Goal: Information Seeking & Learning: Understand process/instructions

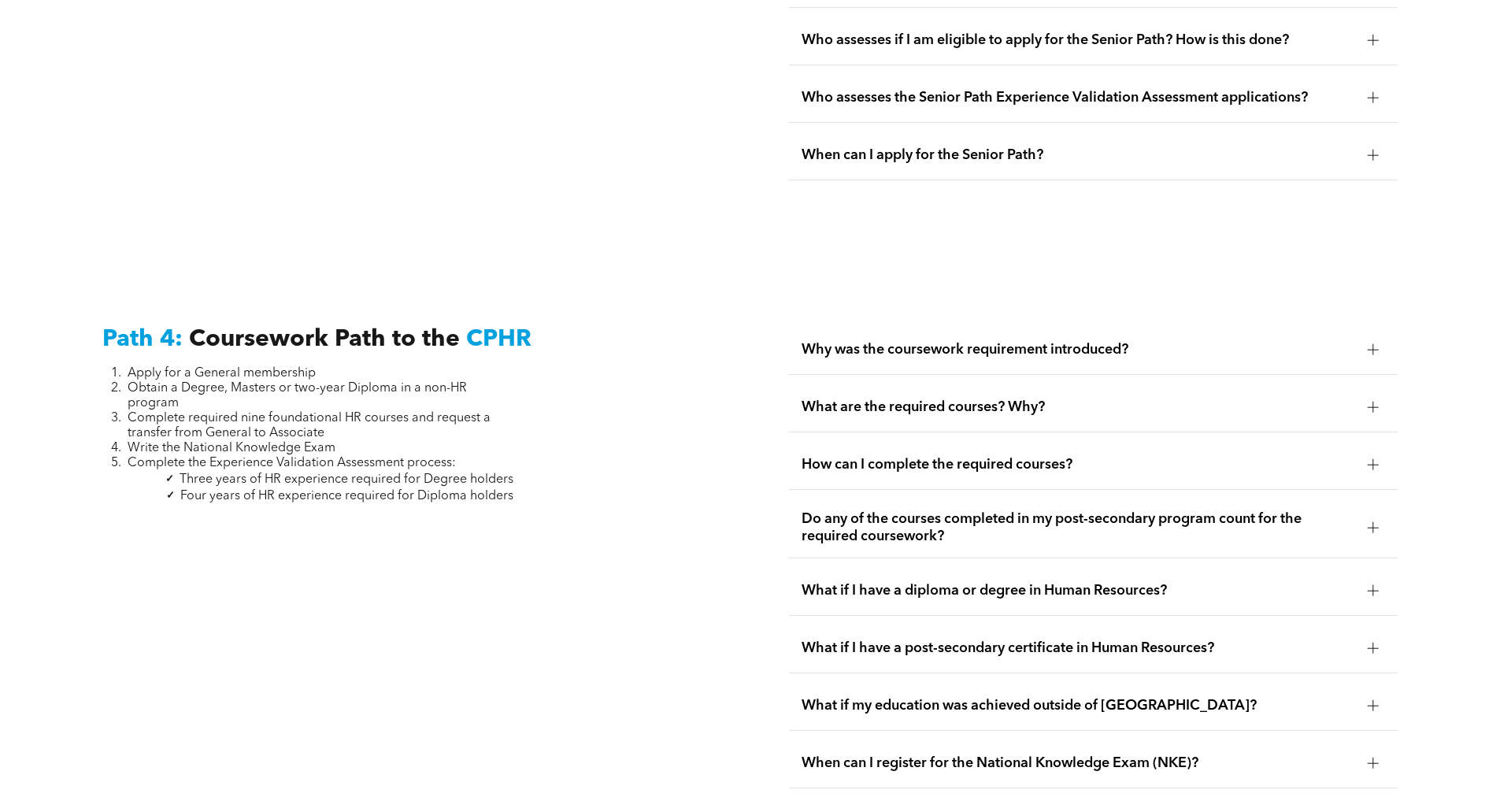
scroll to position [4777, 0]
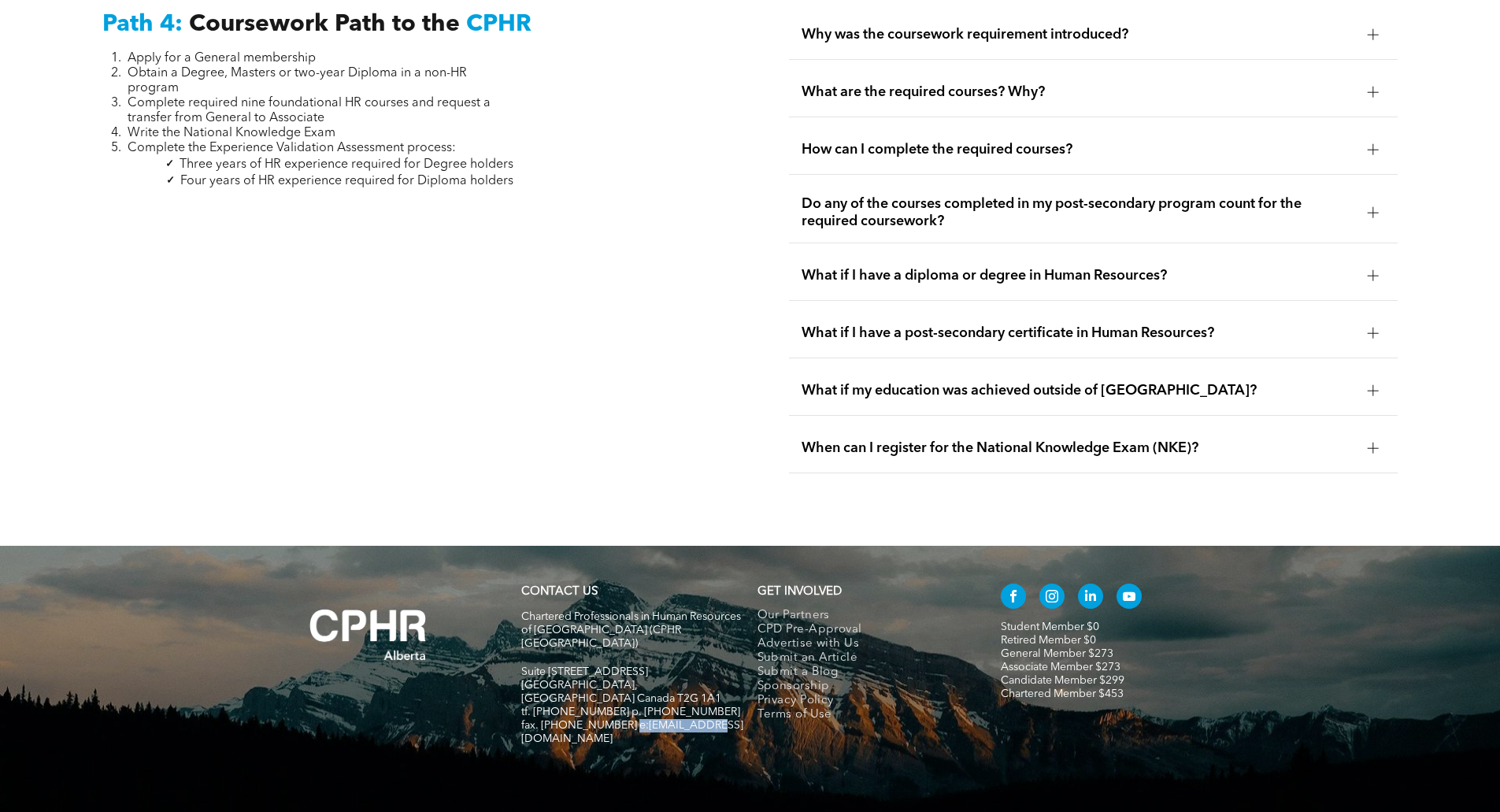
drag, startPoint x: 703, startPoint y: 659, endPoint x: 626, endPoint y: 659, distance: 77.0
click at [626, 719] on h5 "fax. [PHONE_NUMBER] e:[EMAIL_ADDRESS][DOMAIN_NAME]" at bounding box center [632, 732] width 222 height 27
click at [661, 687] on div "CONTACT US Chartered Professionals in Human Resources of [GEOGRAPHIC_DATA] ([GE…" at bounding box center [633, 672] width 237 height 190
drag, startPoint x: 706, startPoint y: 664, endPoint x: 624, endPoint y: 659, distance: 82.2
click at [624, 659] on div "Chartered Professionals in Human Resources of [GEOGRAPHIC_DATA] ([GEOGRAPHIC_DA…" at bounding box center [632, 685] width 222 height 152
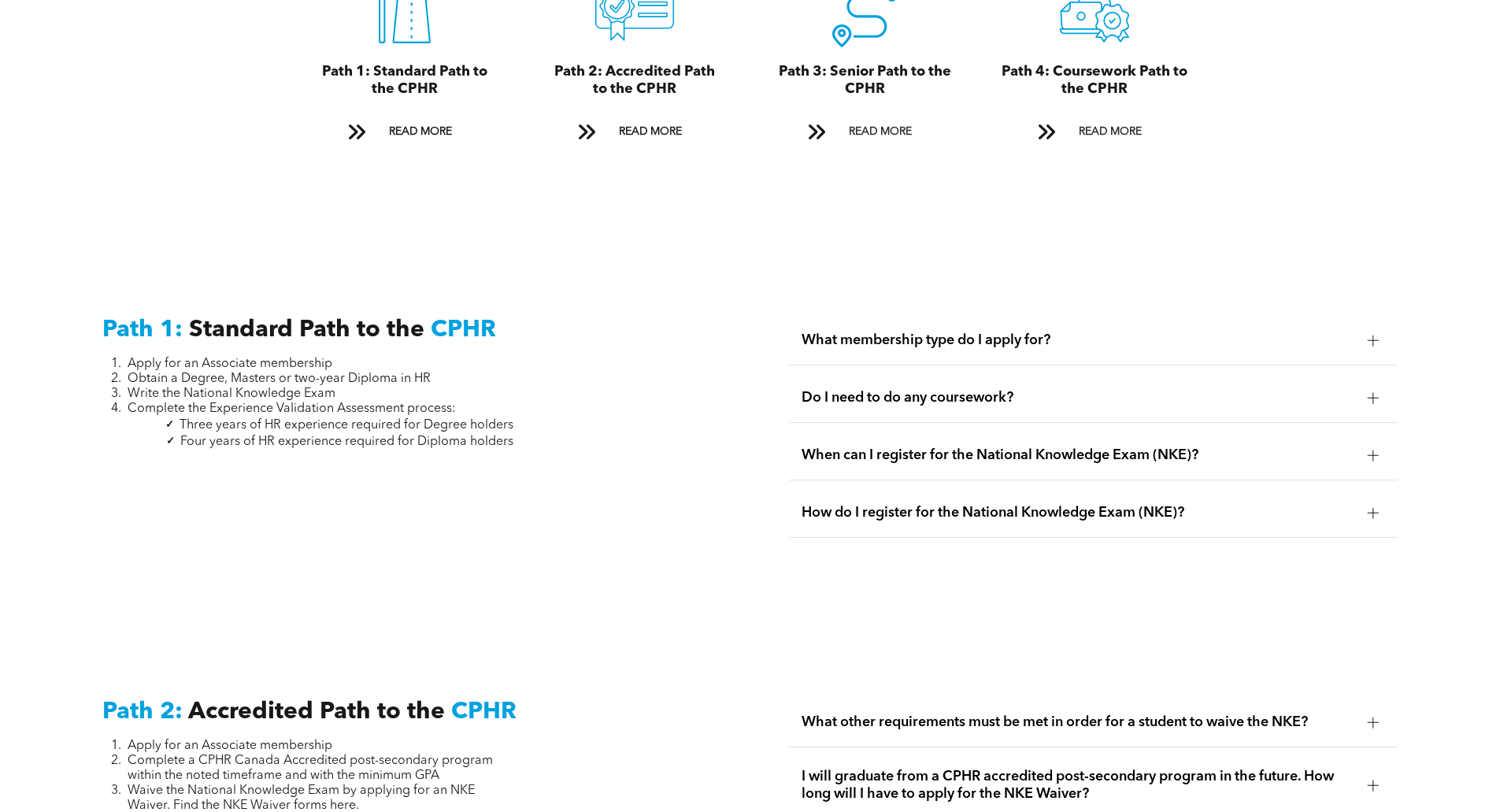
scroll to position [1941, 0]
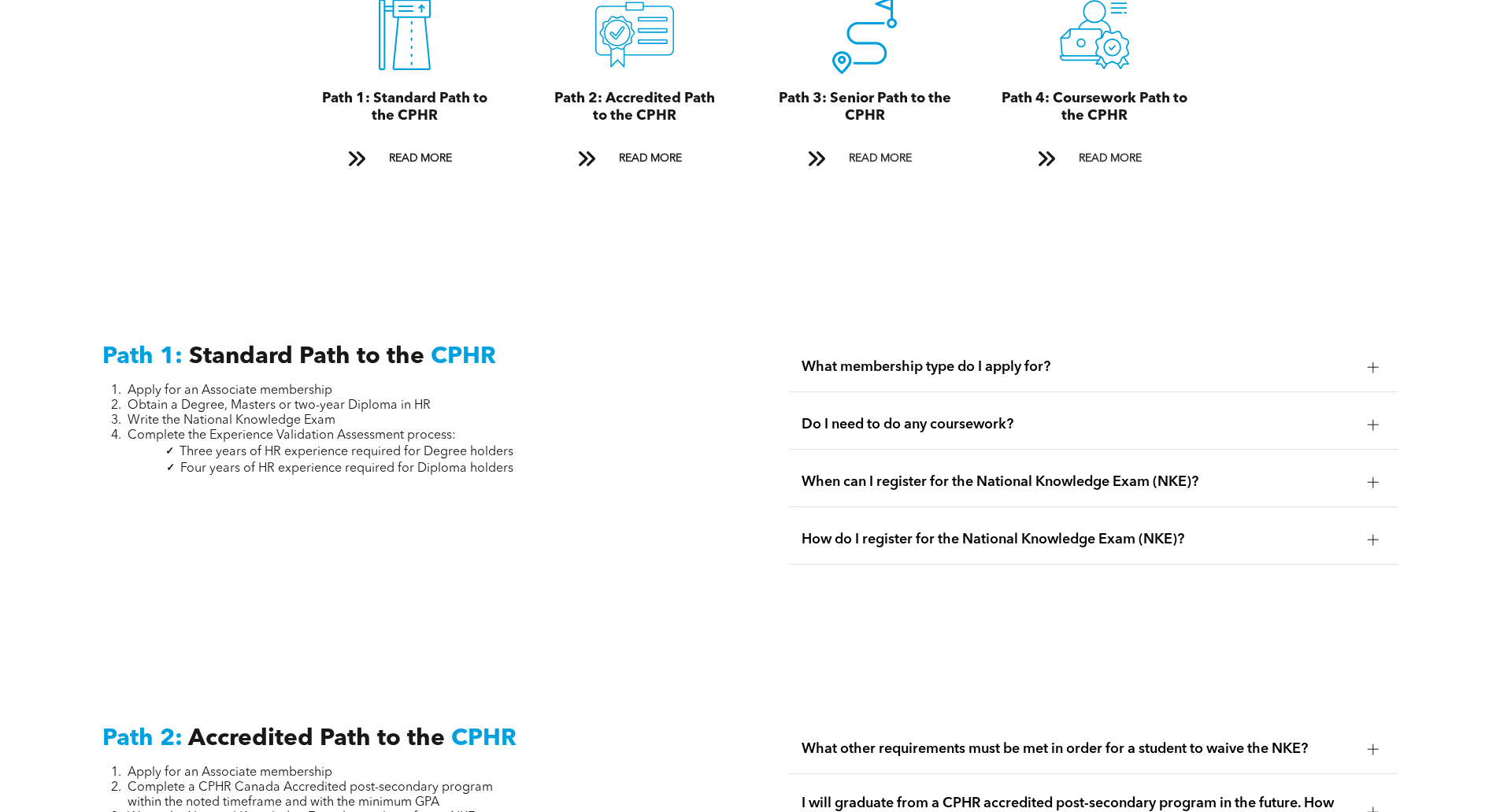
click at [1291, 358] on span "What membership type do I apply for?" at bounding box center [1078, 367] width 554 height 17
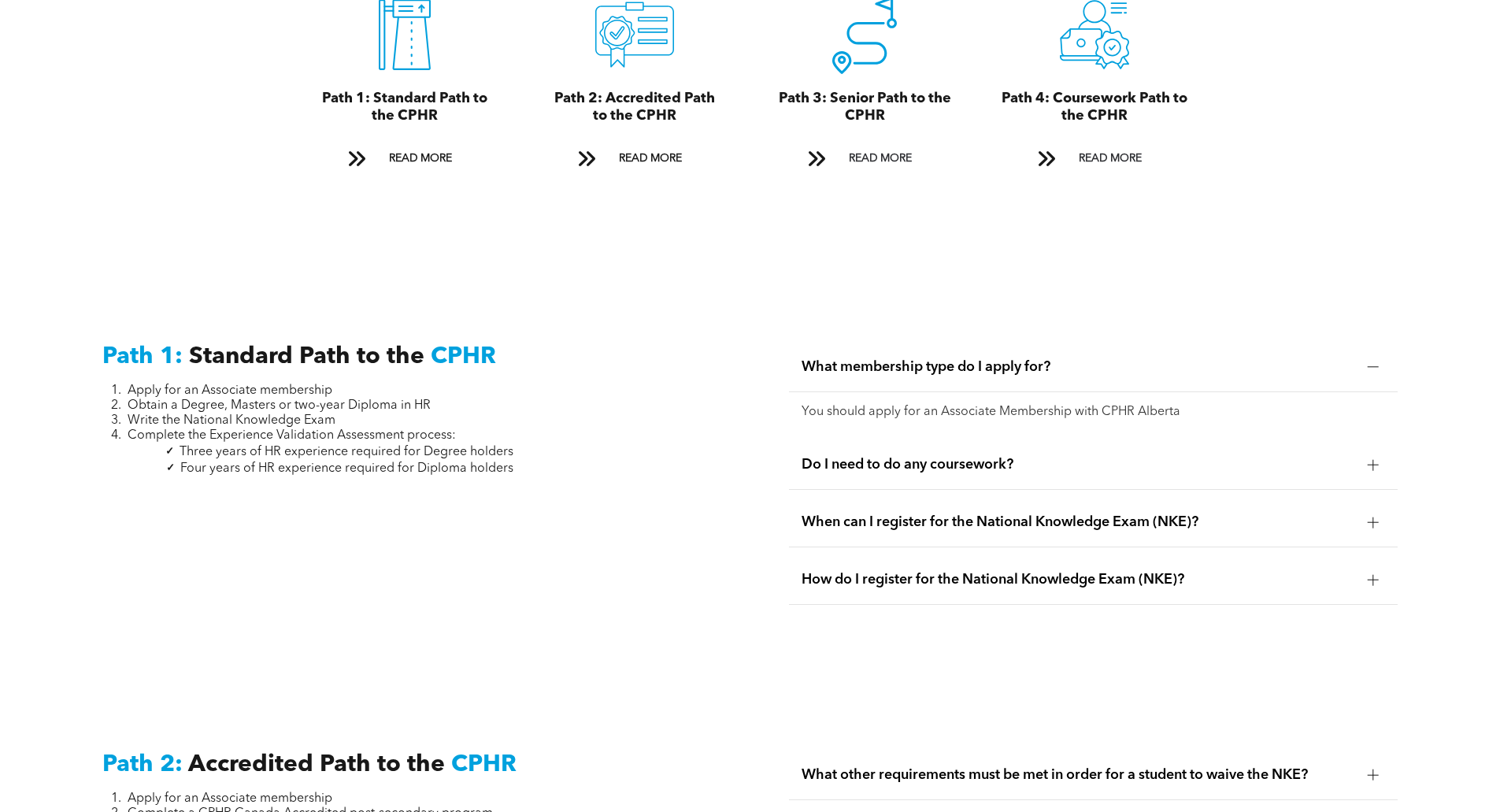
click at [1291, 358] on span "What membership type do I apply for?" at bounding box center [1078, 367] width 554 height 17
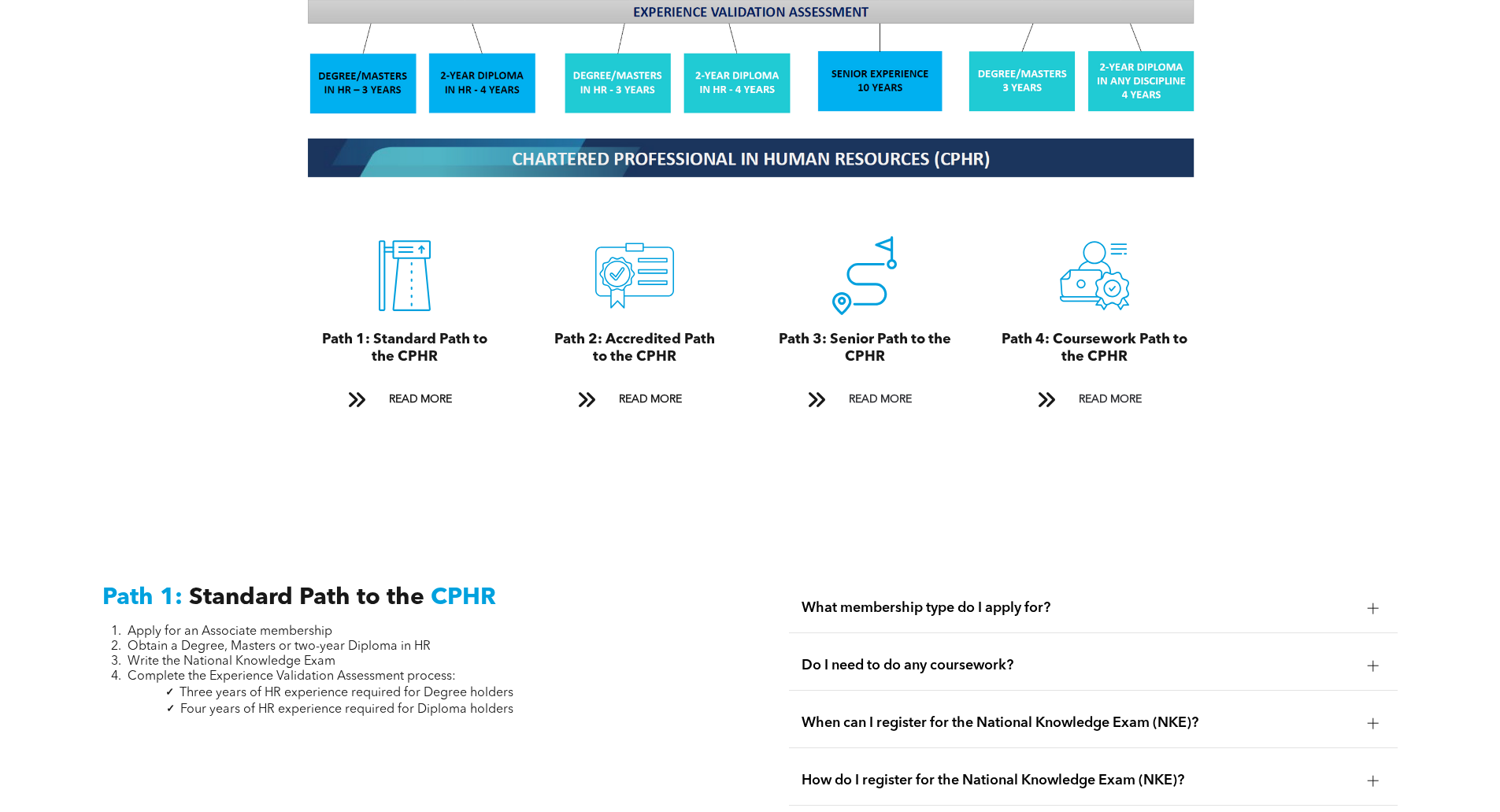
scroll to position [1390, 0]
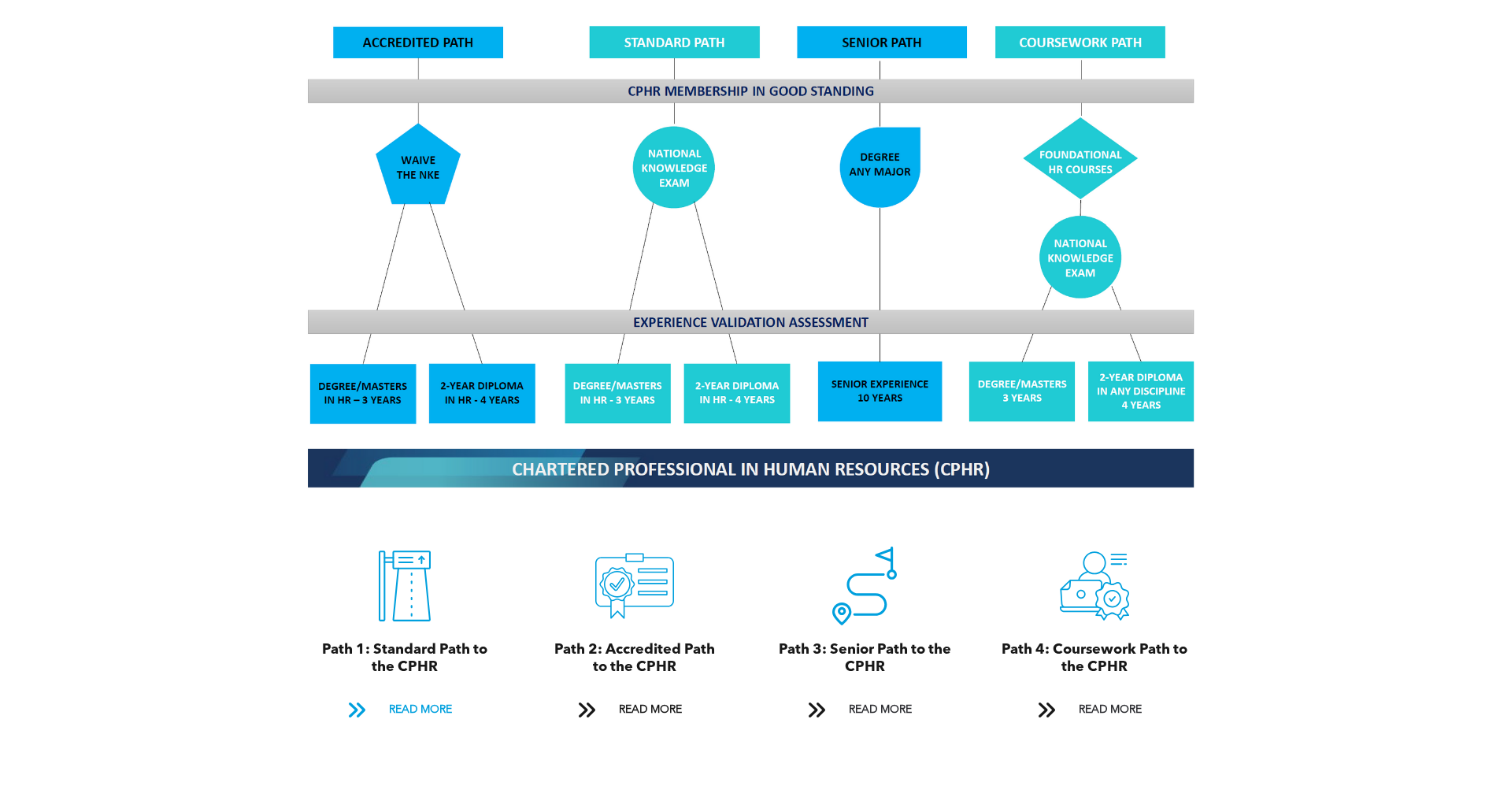
click at [404, 697] on span "READ MORE" at bounding box center [420, 710] width 74 height 29
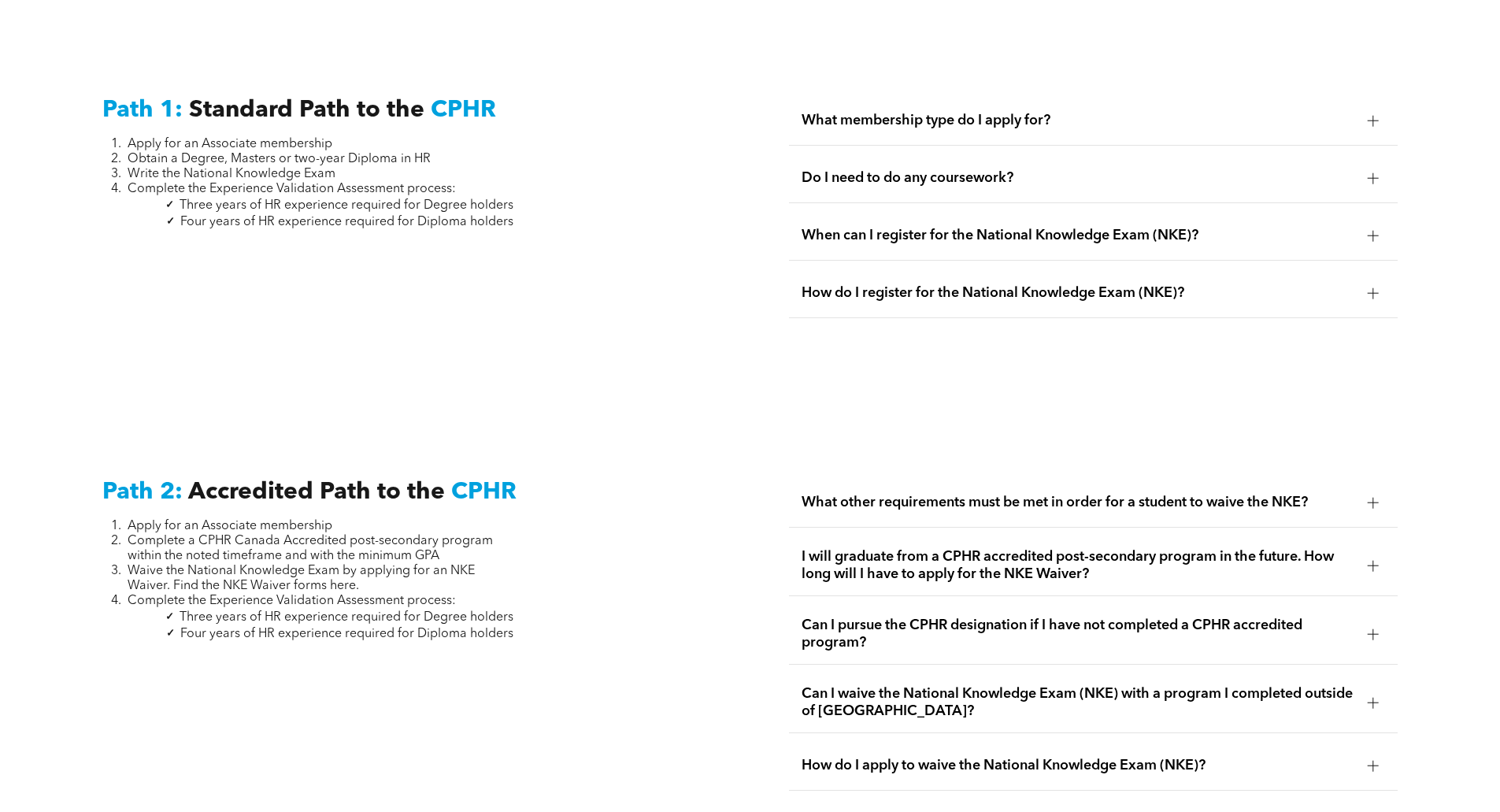
scroll to position [2192, 0]
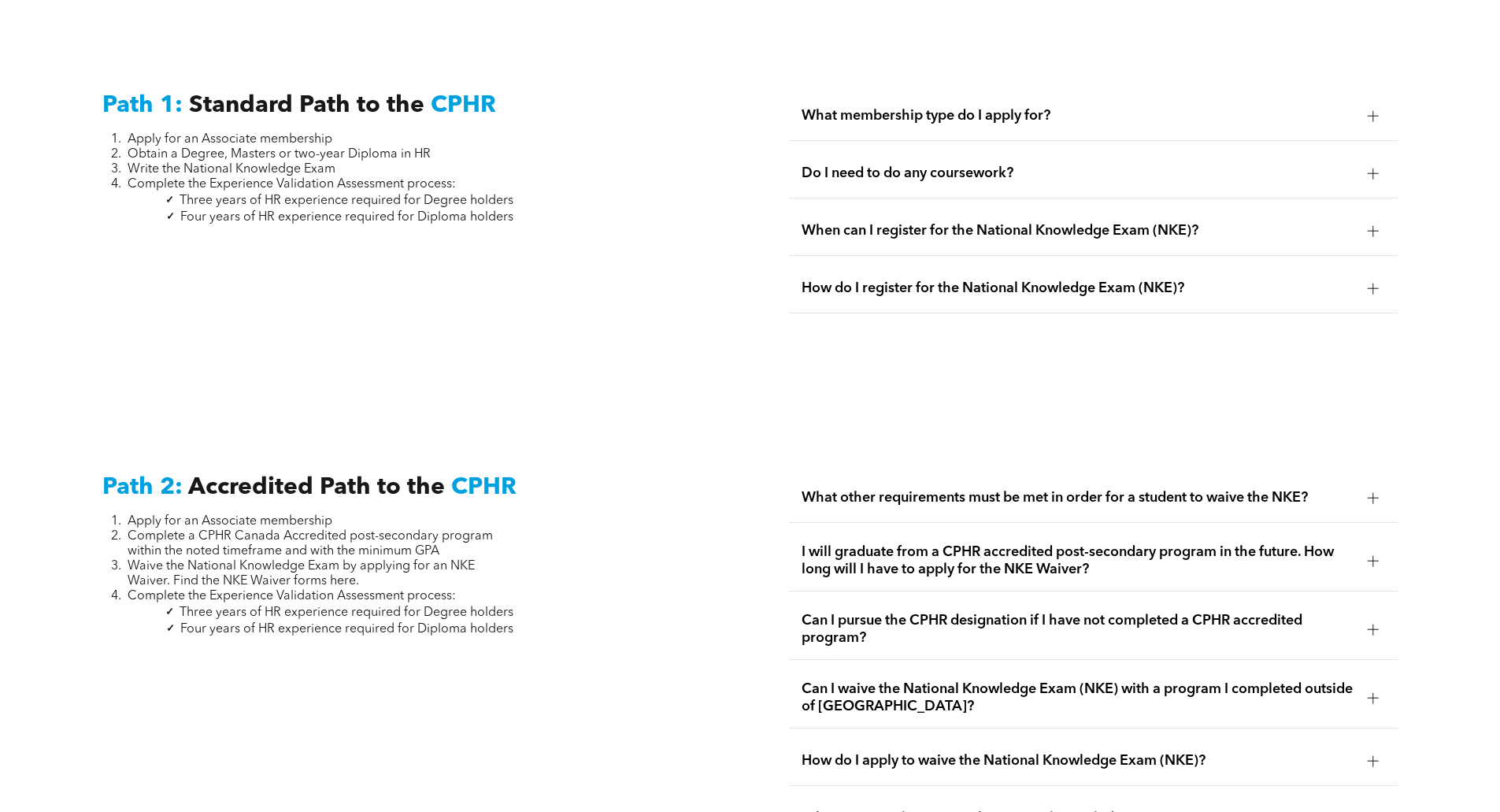
click at [1102, 165] on span "Do I need to do any coursework?" at bounding box center [1078, 174] width 554 height 17
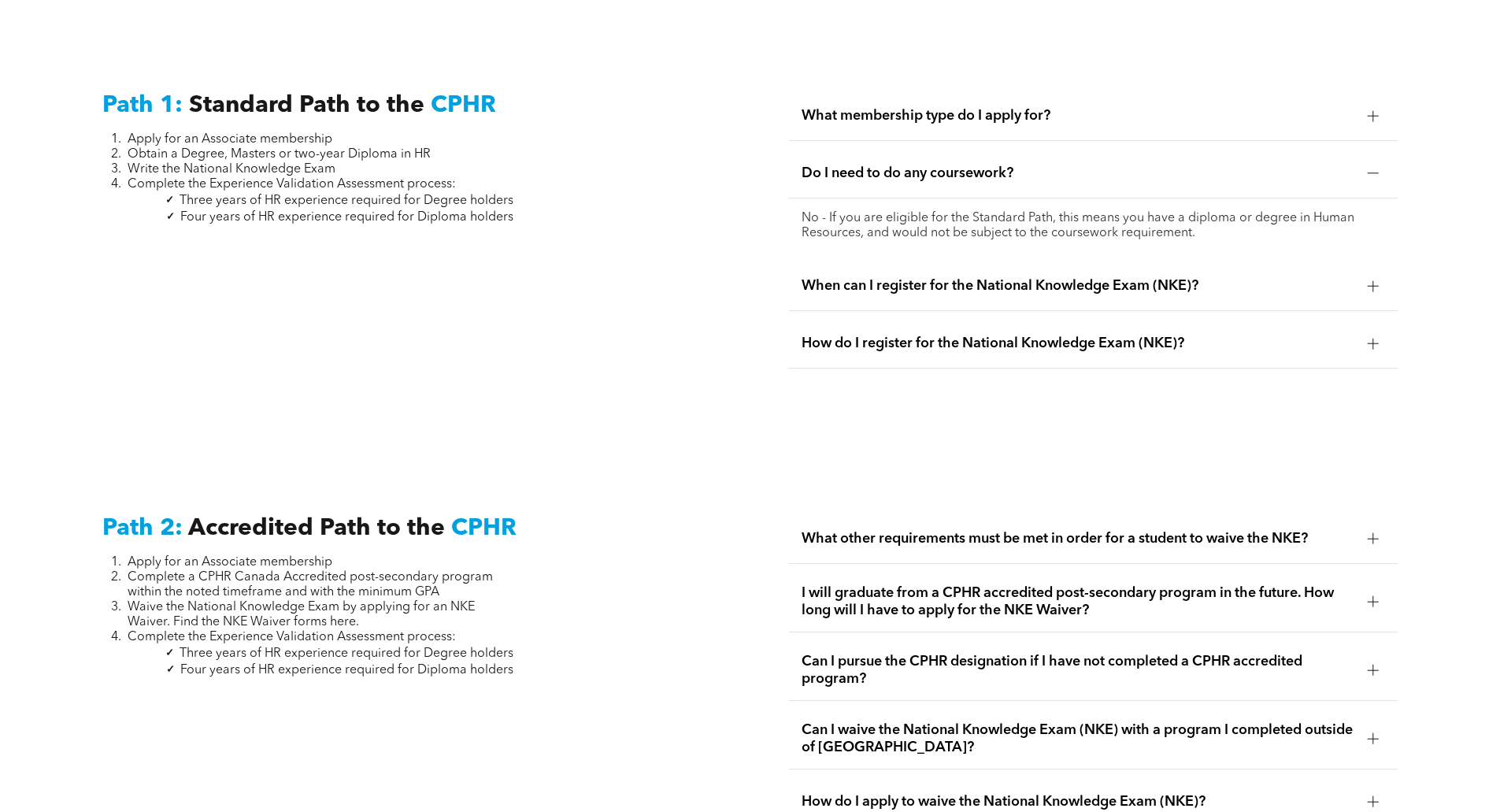
click at [1102, 165] on span "Do I need to do any coursework?" at bounding box center [1078, 174] width 554 height 17
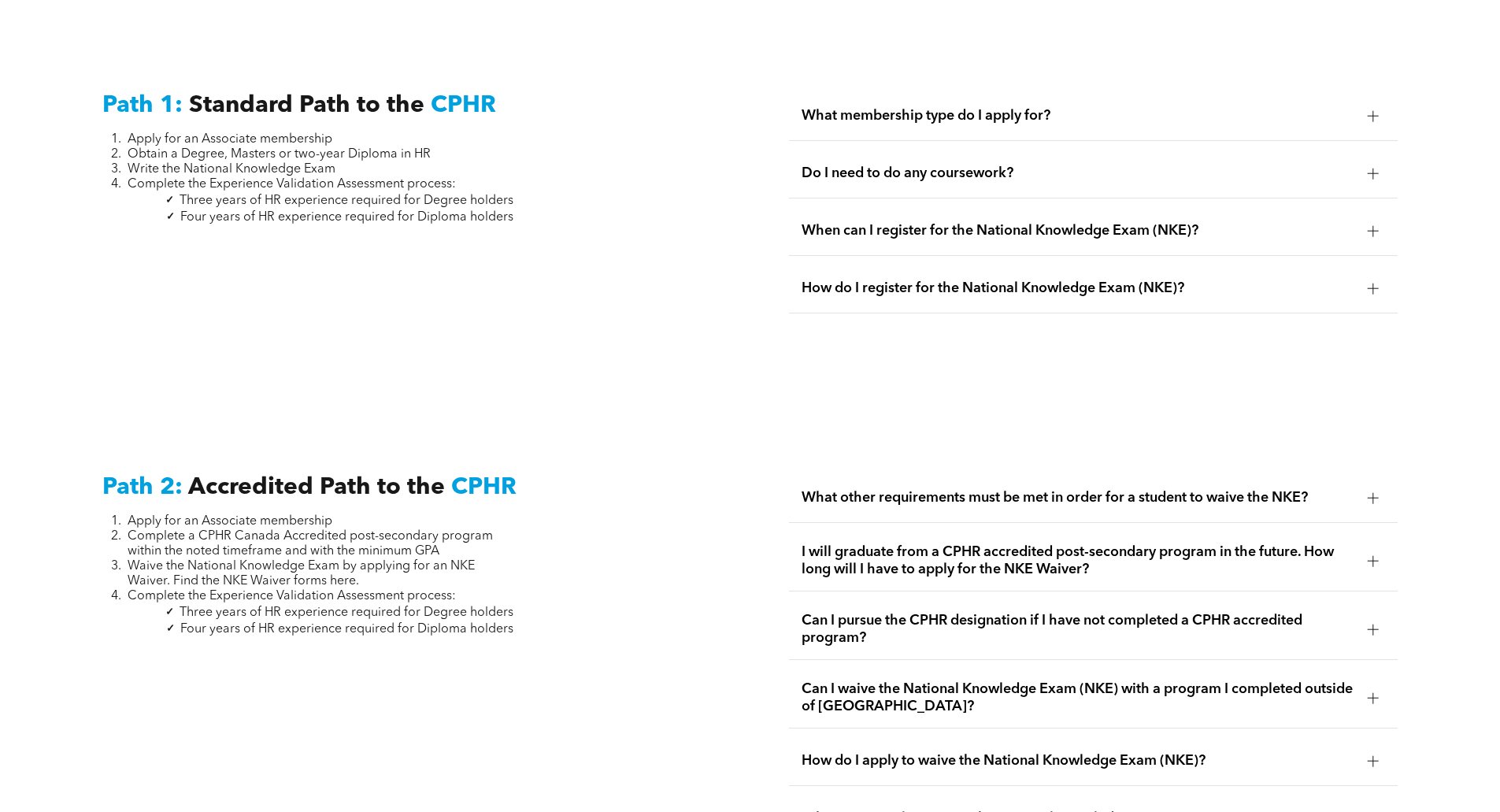
click at [1060, 222] on span "When can I register for the National Knowledge Exam (NKE)?" at bounding box center [1078, 231] width 554 height 17
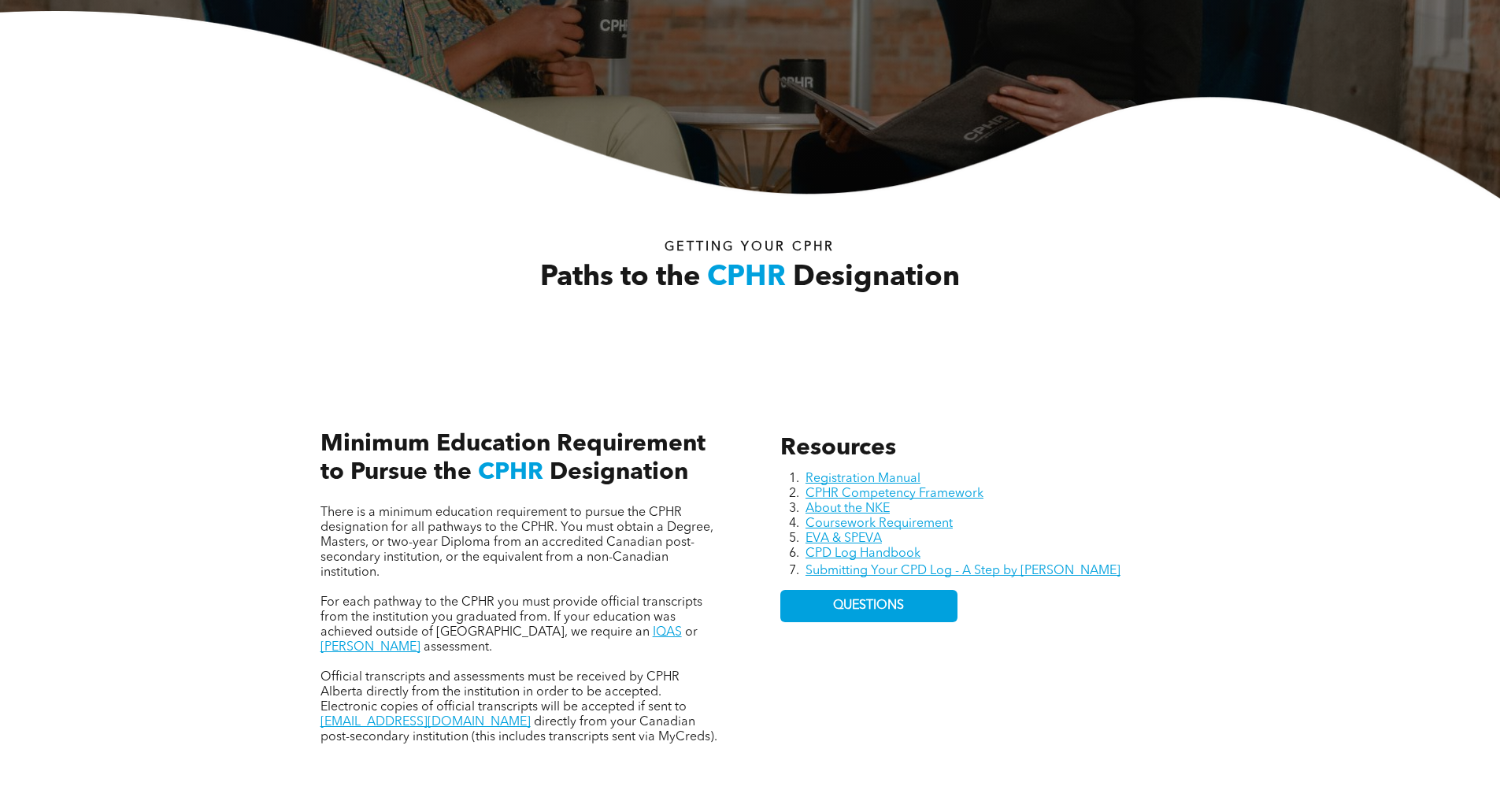
scroll to position [0, 0]
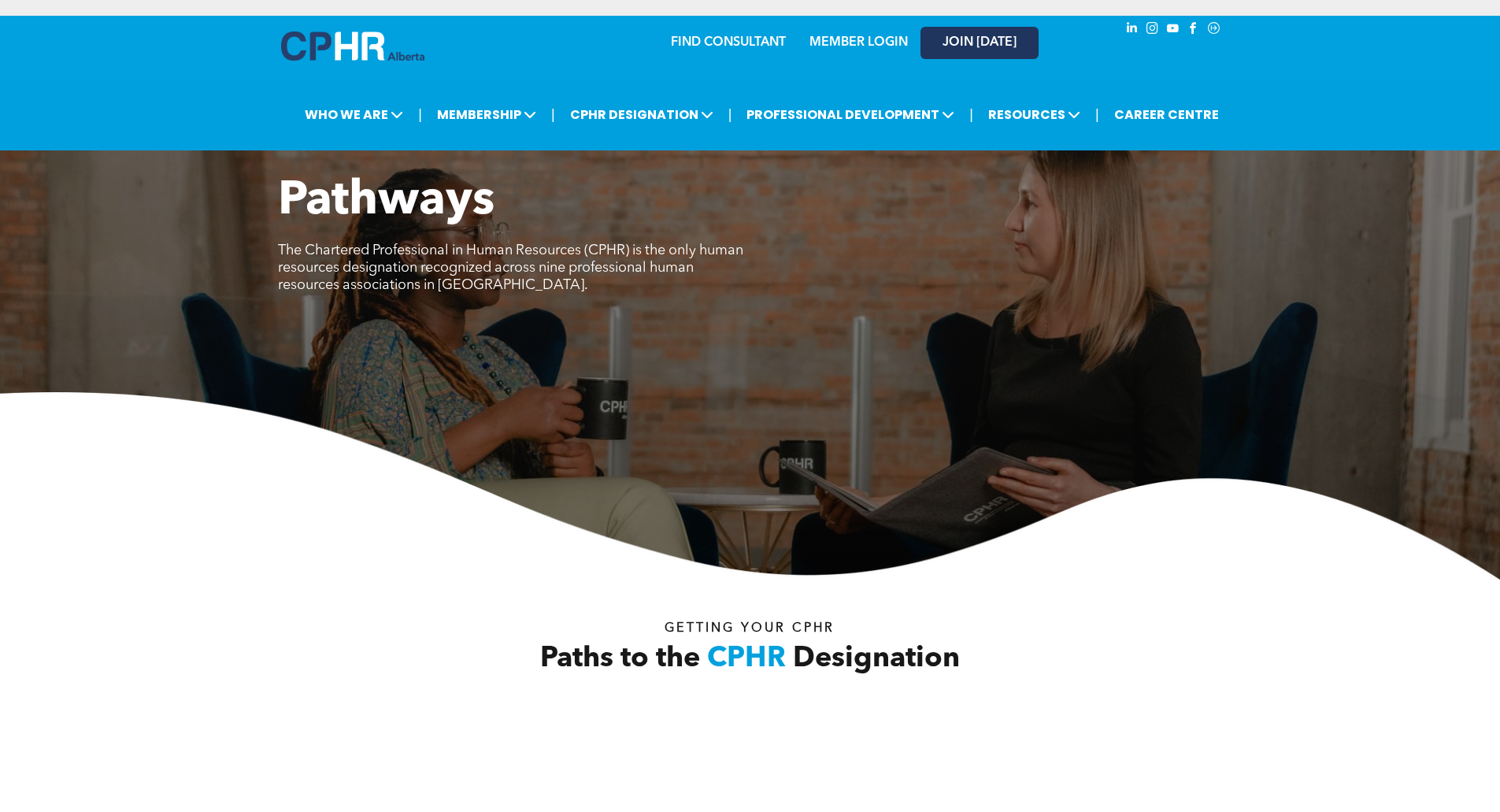
click at [964, 49] on span "JOIN [DATE]" at bounding box center [980, 43] width 74 height 15
